Goal: Task Accomplishment & Management: Manage account settings

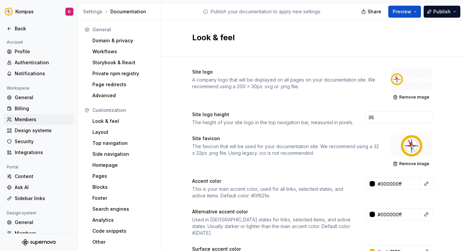
click at [52, 122] on div "Members" at bounding box center [43, 119] width 56 height 7
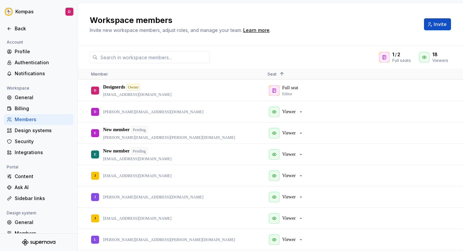
scroll to position [42, 0]
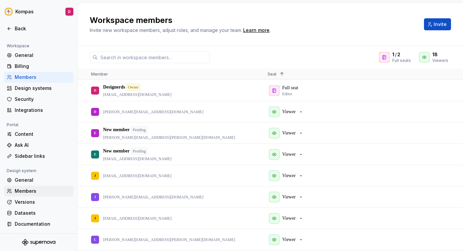
click at [35, 189] on div "Members" at bounding box center [43, 191] width 56 height 7
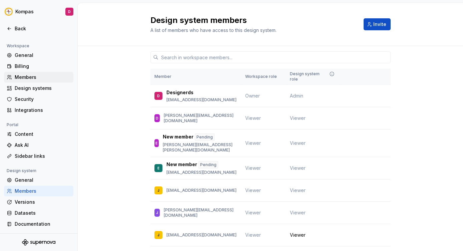
click at [48, 74] on div "Members" at bounding box center [43, 77] width 56 height 7
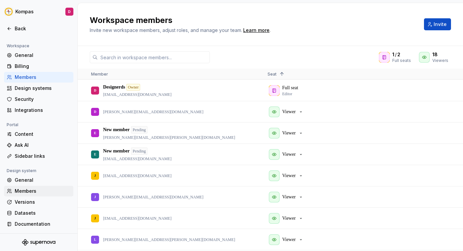
click at [39, 194] on div "Members" at bounding box center [43, 191] width 56 height 7
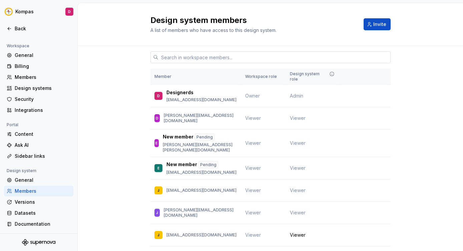
click at [224, 57] on input "text" at bounding box center [274, 57] width 232 height 12
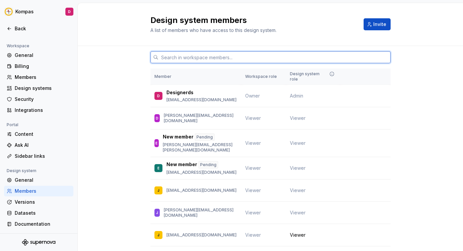
paste input "[EMAIL_ADDRESS][DOMAIN_NAME]"
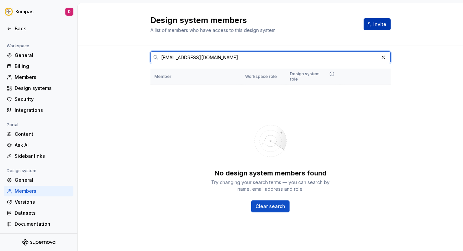
type input "[EMAIL_ADDRESS][DOMAIN_NAME]"
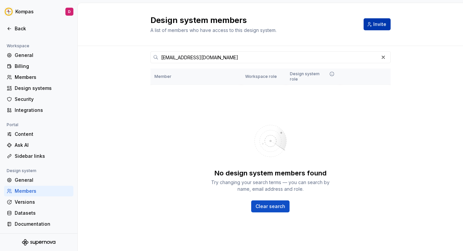
click at [381, 21] on button "Invite" at bounding box center [376, 24] width 27 height 12
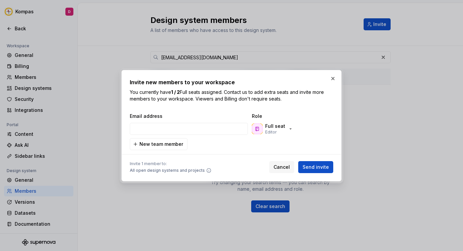
type input "[EMAIL_ADDRESS][DOMAIN_NAME]"
click at [284, 132] on div "Full seat Editor" at bounding box center [272, 129] width 41 height 12
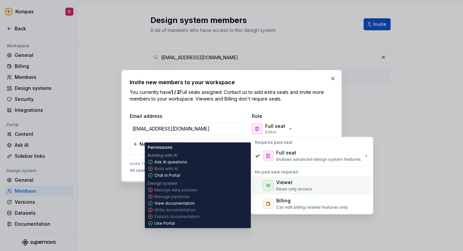
click at [278, 183] on div "Viewer" at bounding box center [284, 182] width 16 height 7
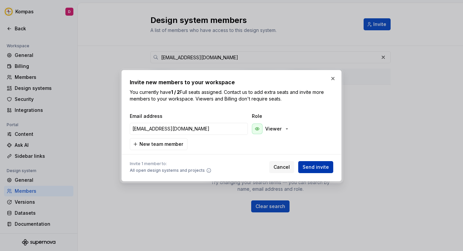
click at [309, 169] on span "Send invite" at bounding box center [315, 167] width 26 height 7
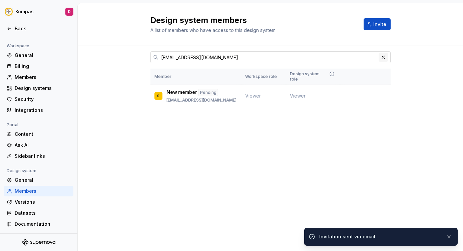
click at [383, 59] on button "button" at bounding box center [382, 57] width 9 height 9
